Goal: Register for event/course

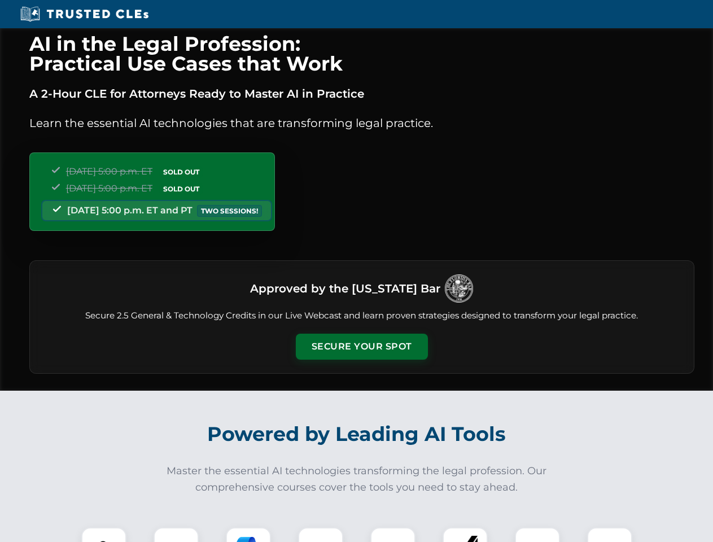
click at [361, 347] on button "Secure Your Spot" at bounding box center [362, 347] width 132 height 26
click at [104, 535] on img at bounding box center [104, 550] width 33 height 33
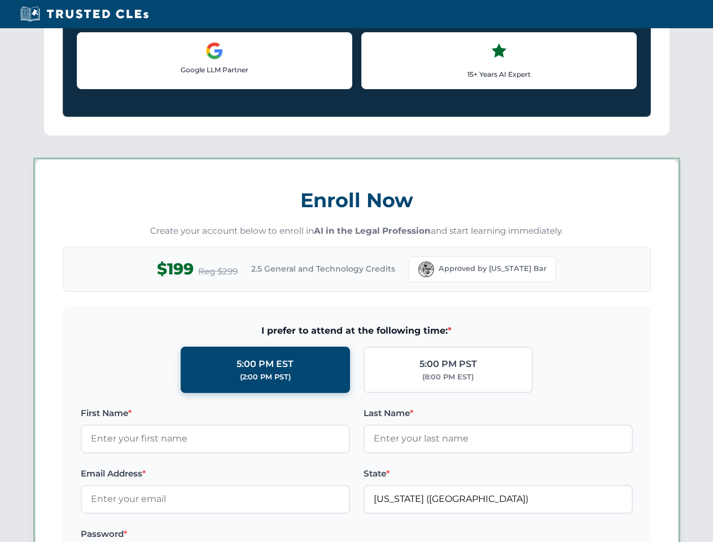
click at [248, 535] on label "Password *" at bounding box center [215, 534] width 269 height 14
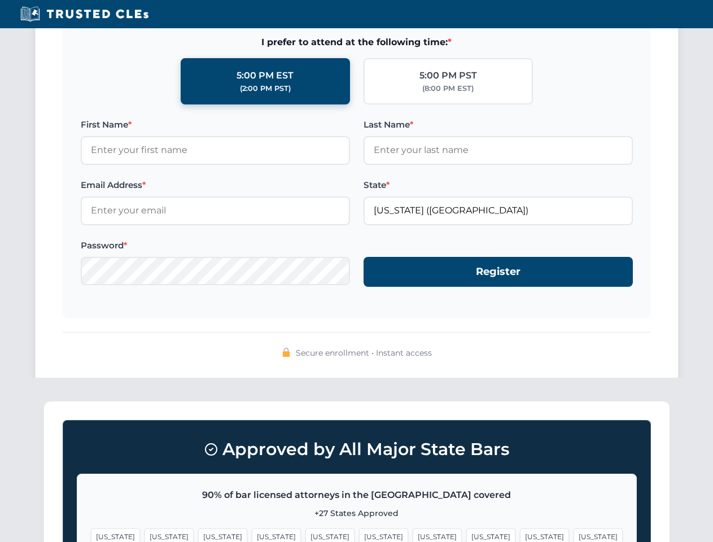
click at [520, 535] on span "[US_STATE]" at bounding box center [544, 537] width 49 height 16
